Goal: Information Seeking & Learning: Learn about a topic

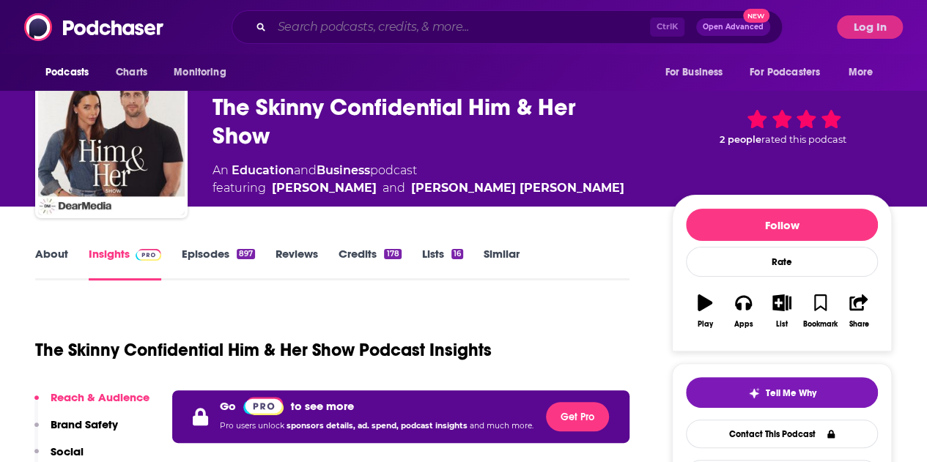
click at [336, 29] on input "Search podcasts, credits, & more..." at bounding box center [461, 26] width 378 height 23
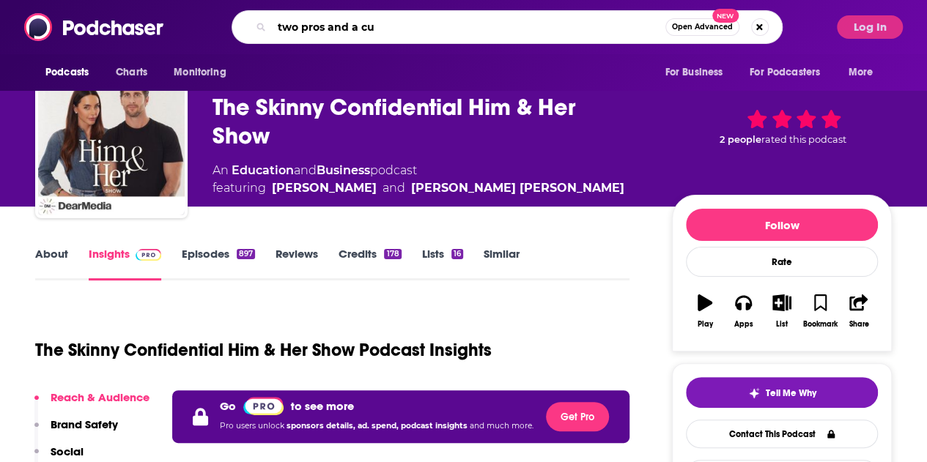
type input "two pros and a cup"
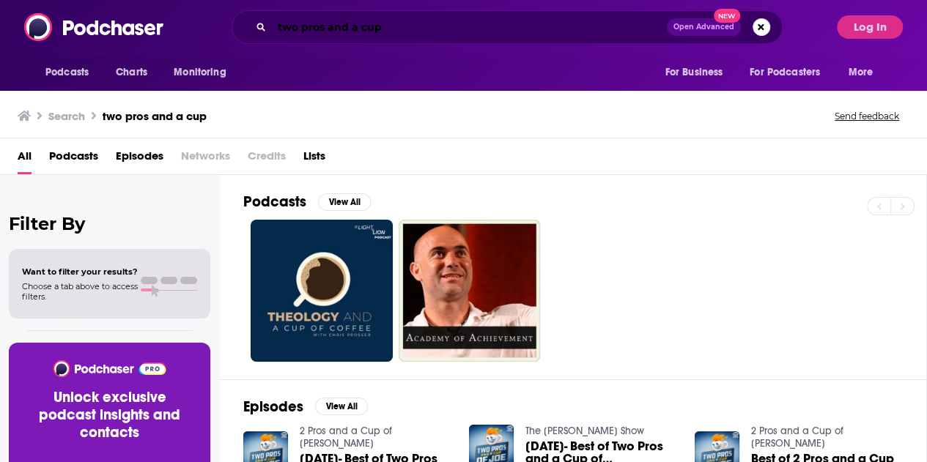
click at [418, 30] on input "two pros and a cup" at bounding box center [469, 26] width 395 height 23
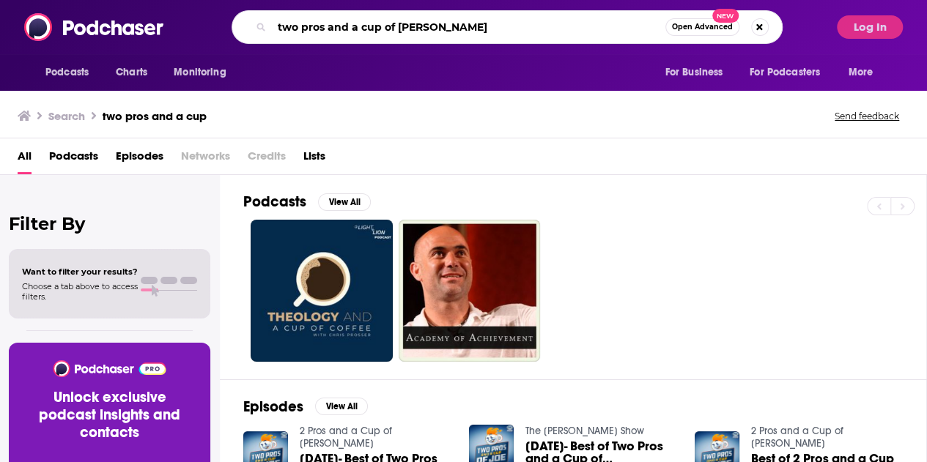
type input "two pros and a cup of [PERSON_NAME]"
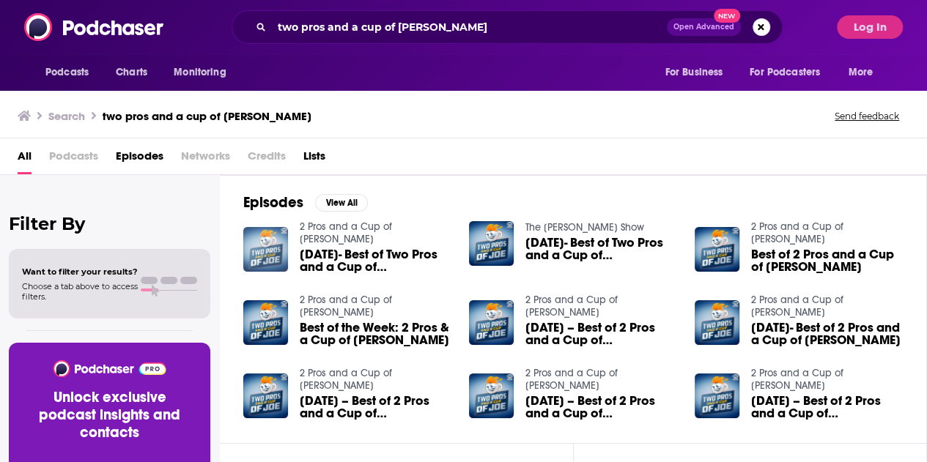
click at [260, 229] on img "06/12/2023- Best of Two Pros and a Cup of Joe" at bounding box center [265, 249] width 45 height 45
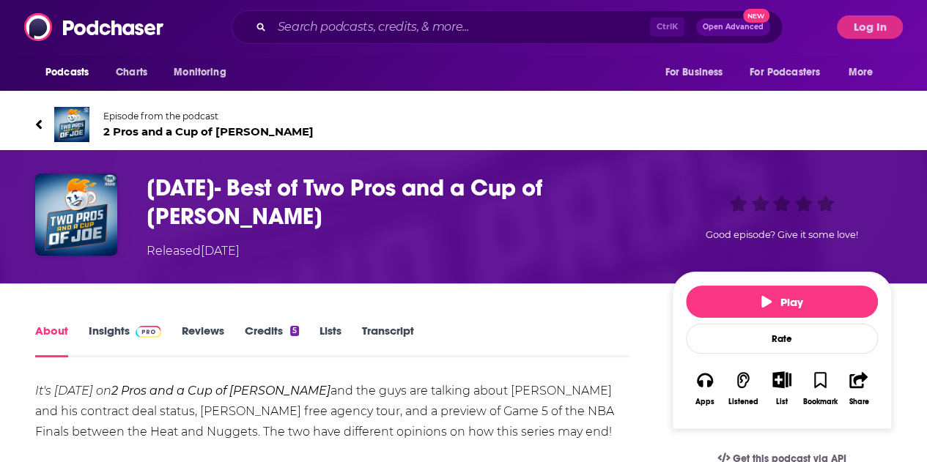
click at [32, 114] on div "Episode from the podcast 2 Pros and a Cup of [PERSON_NAME] Next Episode" at bounding box center [463, 124] width 878 height 59
click at [37, 119] on icon at bounding box center [38, 124] width 7 height 15
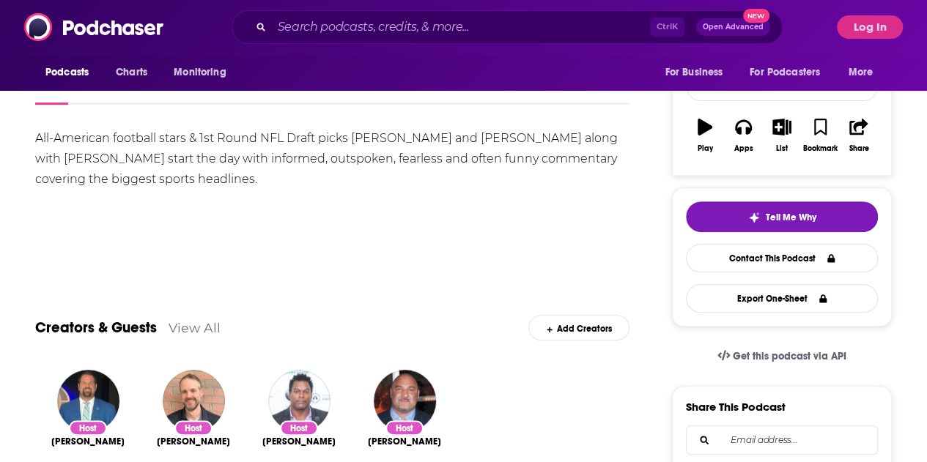
scroll to position [98, 0]
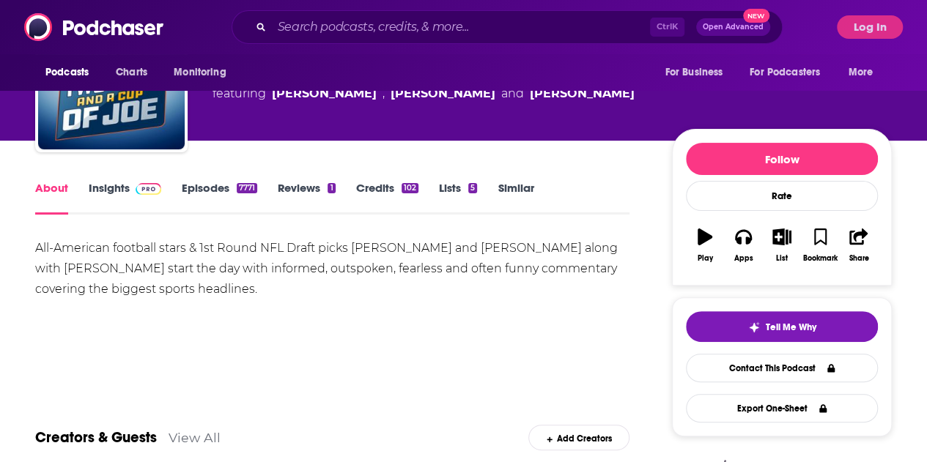
click at [115, 193] on link "Insights" at bounding box center [125, 198] width 73 height 34
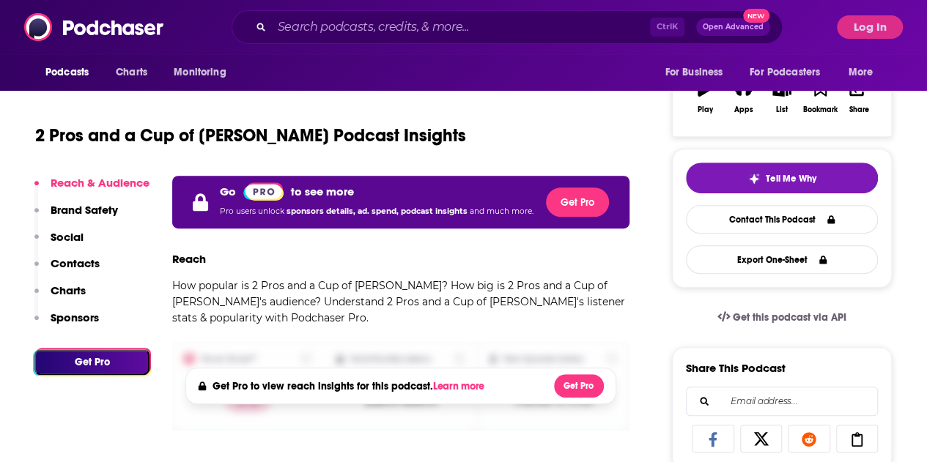
scroll to position [248, 0]
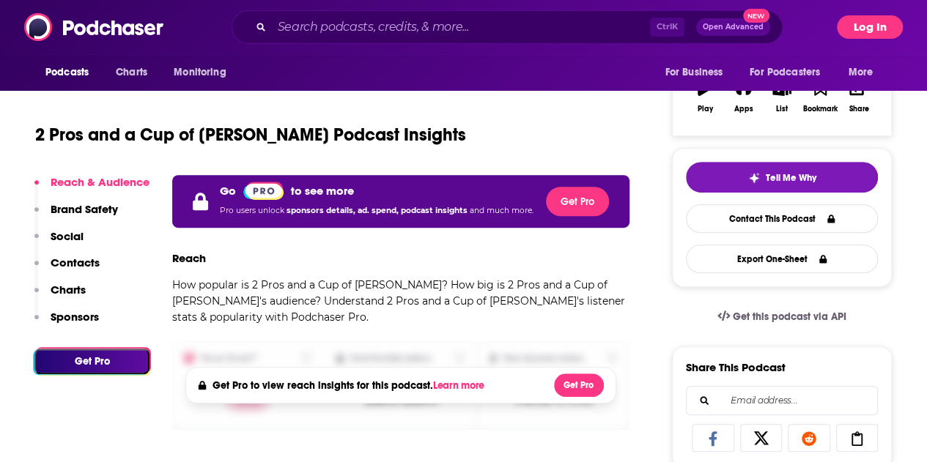
click at [892, 29] on button "Log In" at bounding box center [870, 26] width 66 height 23
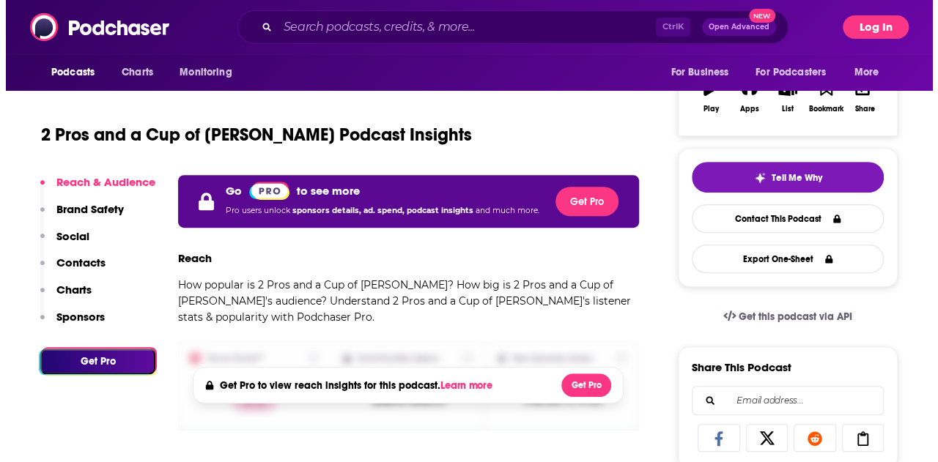
scroll to position [0, 0]
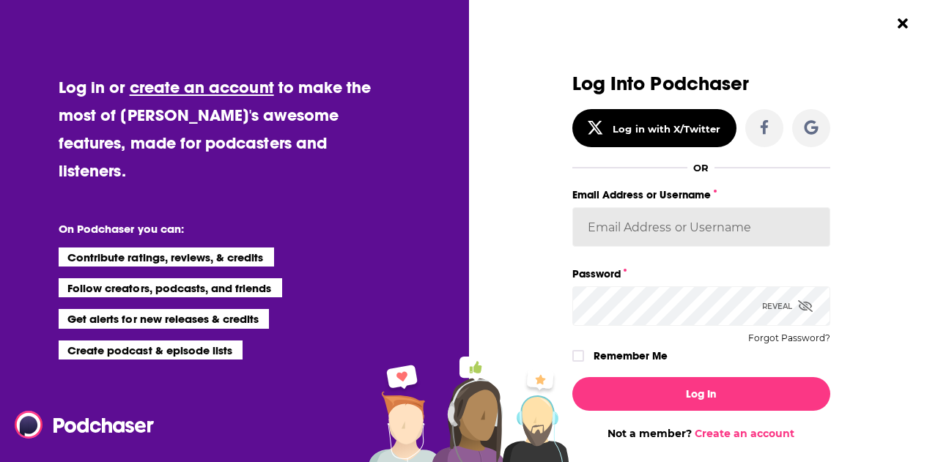
click at [686, 229] on input "Email Address or Username" at bounding box center [701, 227] width 258 height 40
type input "BerkMarc"
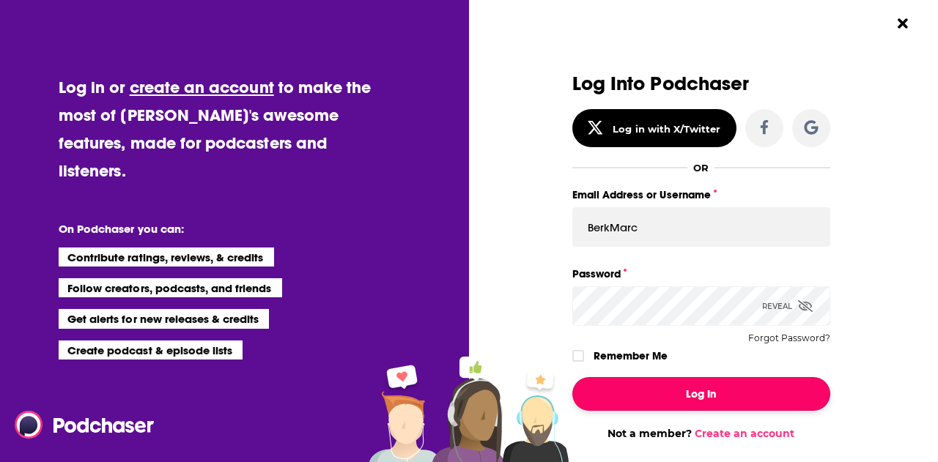
click at [693, 398] on button "Log In" at bounding box center [701, 394] width 258 height 34
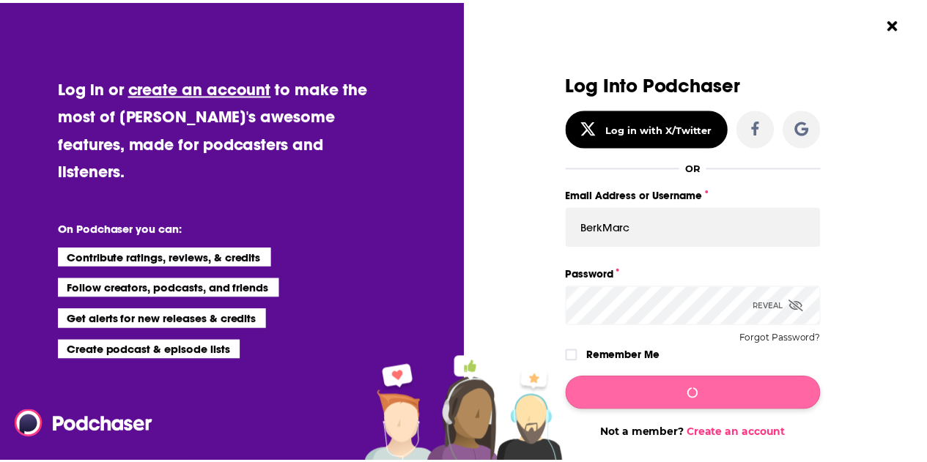
scroll to position [248, 0]
